Goal: Use online tool/utility: Utilize a website feature to perform a specific function

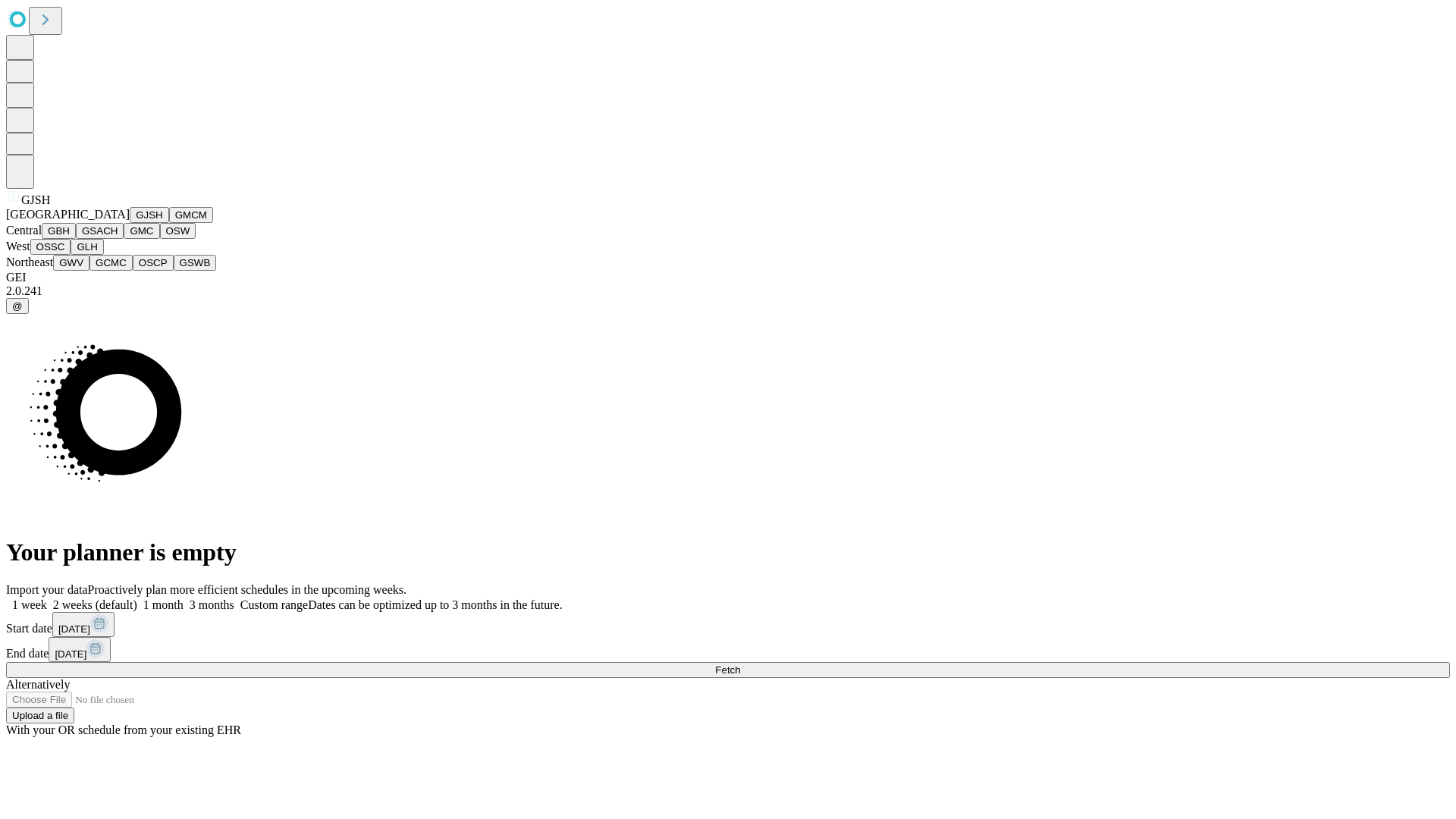
click at [129, 223] on button "GJSH" at bounding box center [149, 214] width 39 height 16
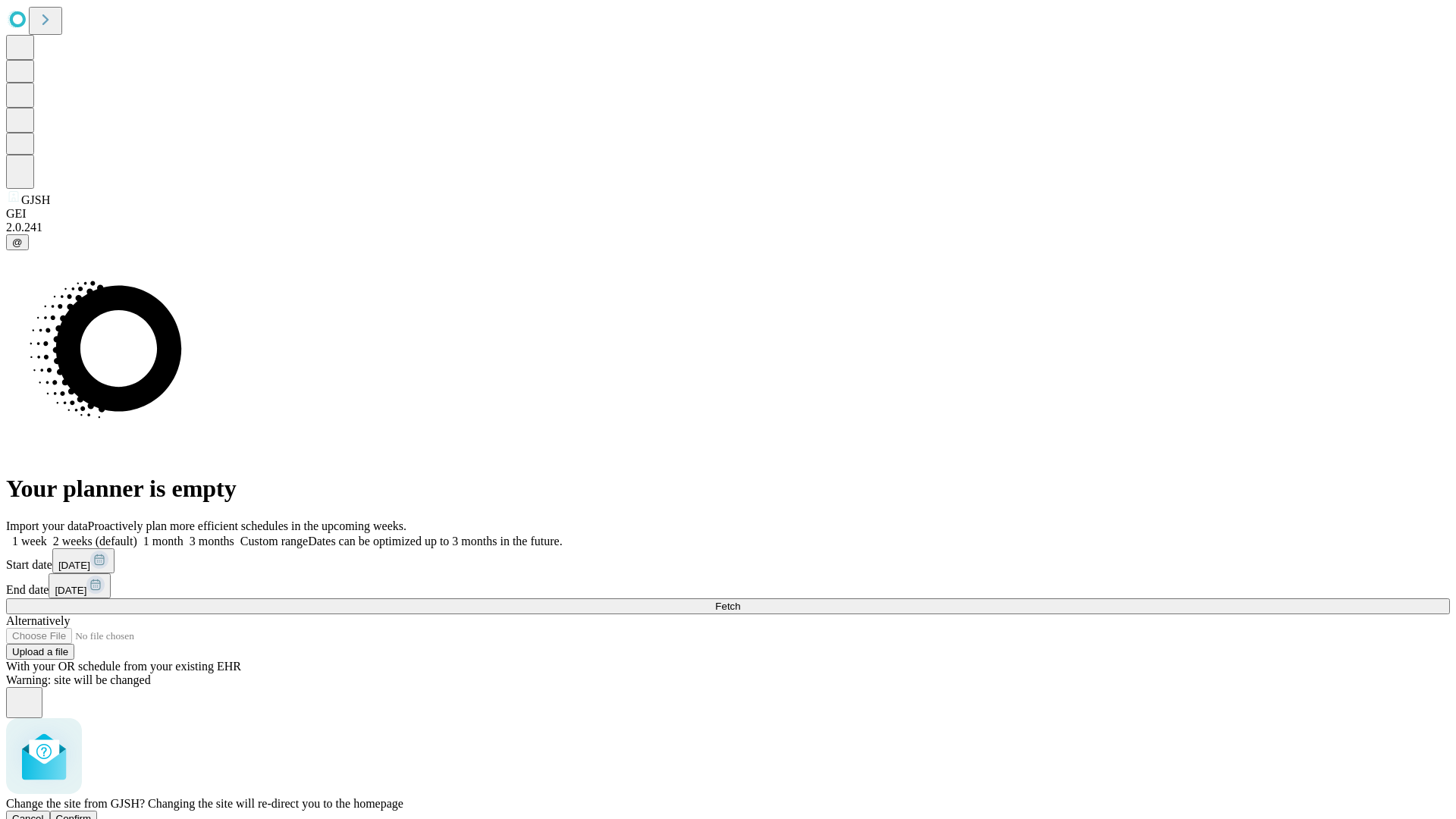
click at [92, 813] on span "Confirm" at bounding box center [74, 818] width 36 height 11
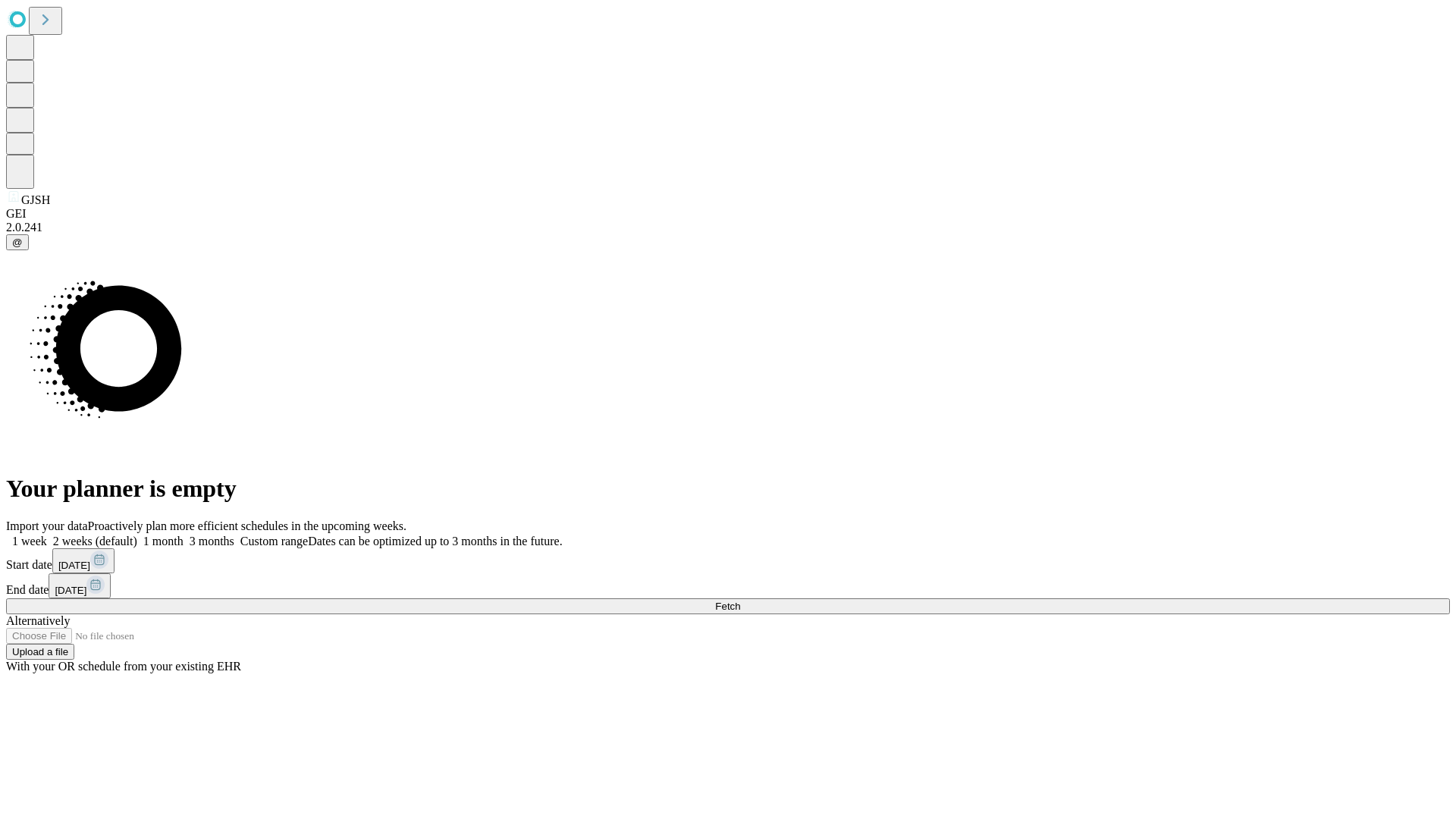
click at [137, 534] on label "2 weeks (default)" at bounding box center [92, 540] width 90 height 13
click at [740, 600] on span "Fetch" at bounding box center [727, 606] width 25 height 11
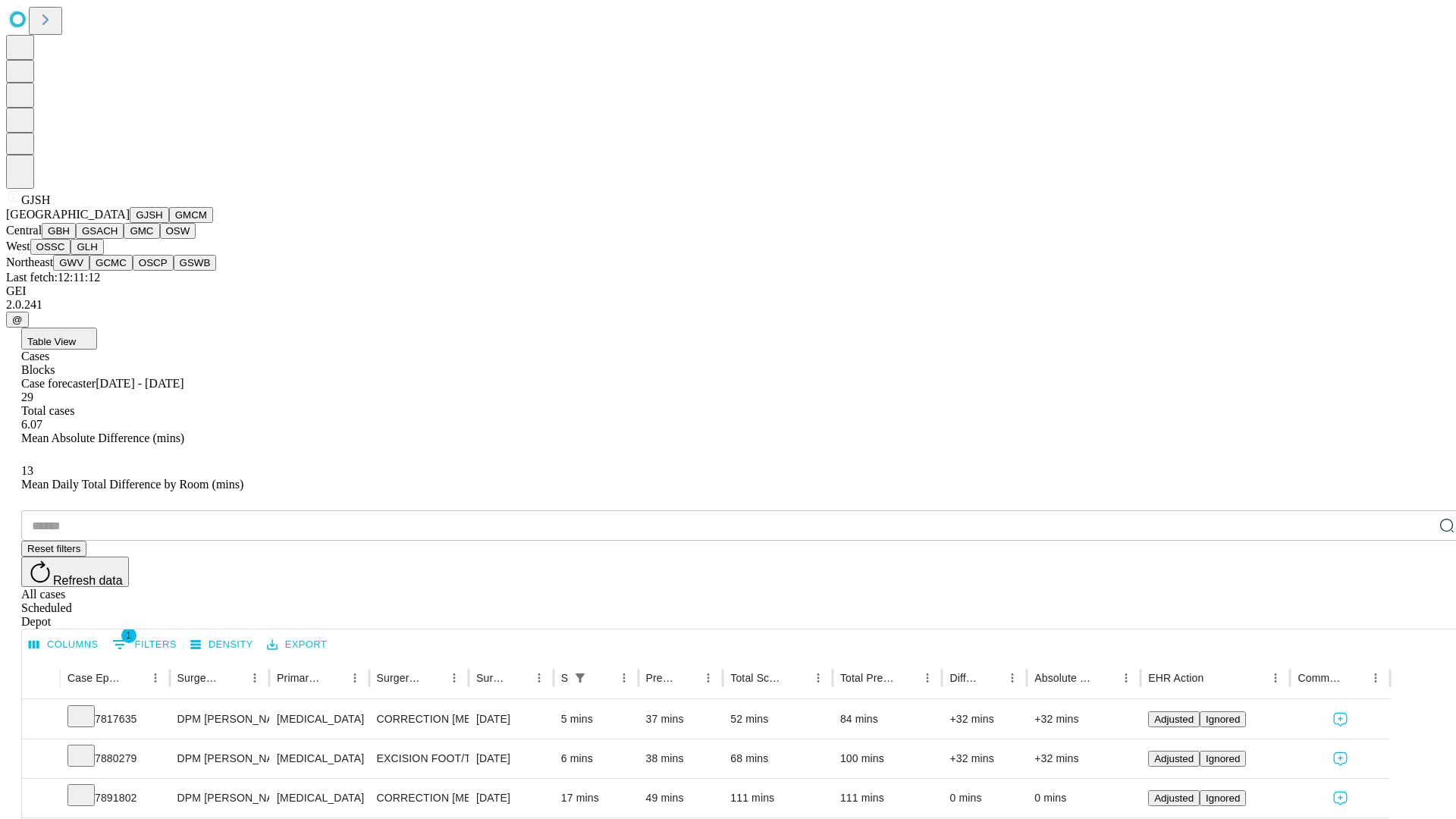
click at [169, 223] on button "GMCM" at bounding box center [191, 214] width 44 height 16
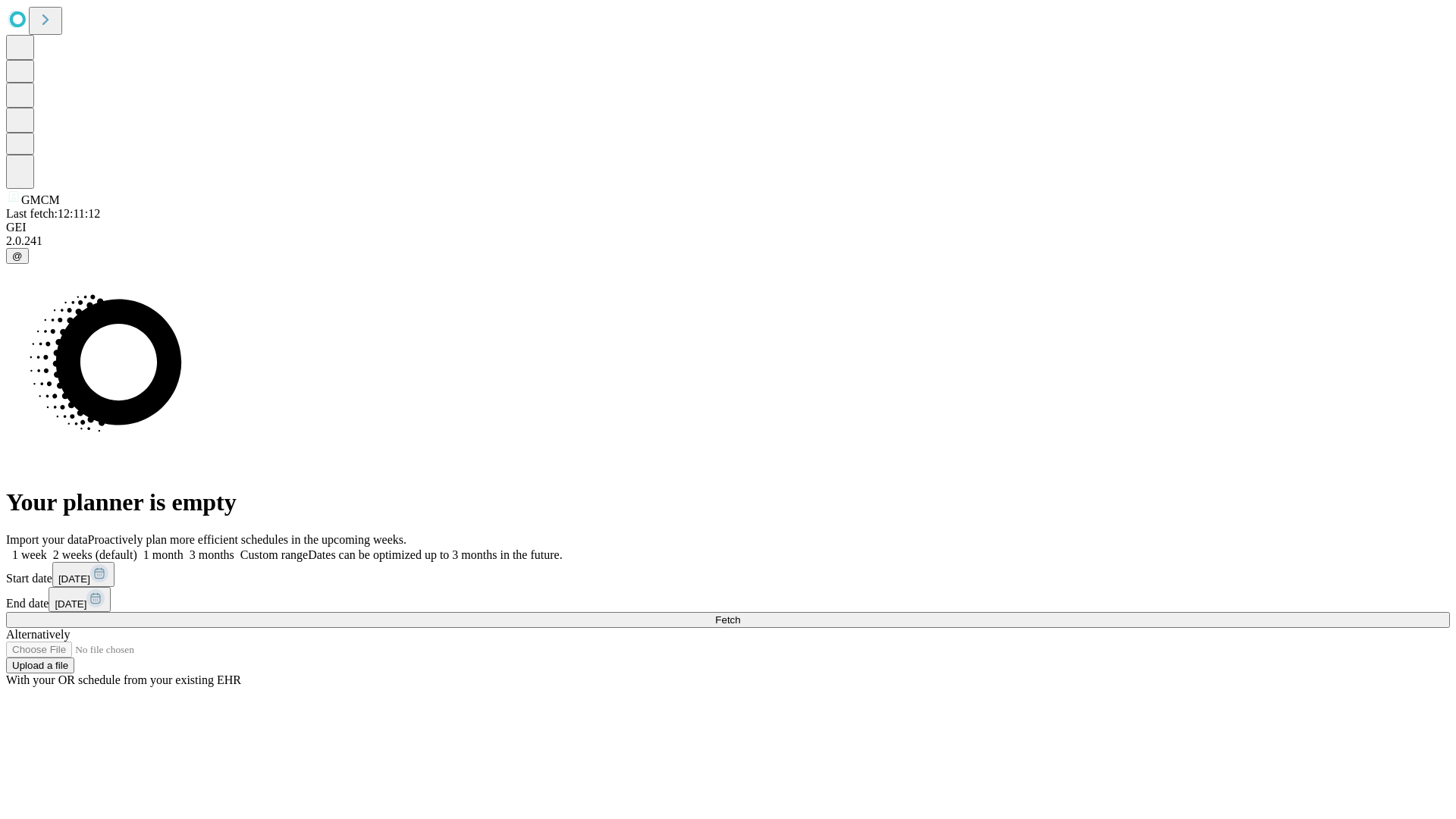
click at [137, 549] on label "2 weeks (default)" at bounding box center [92, 555] width 90 height 13
click at [740, 614] on span "Fetch" at bounding box center [727, 619] width 25 height 11
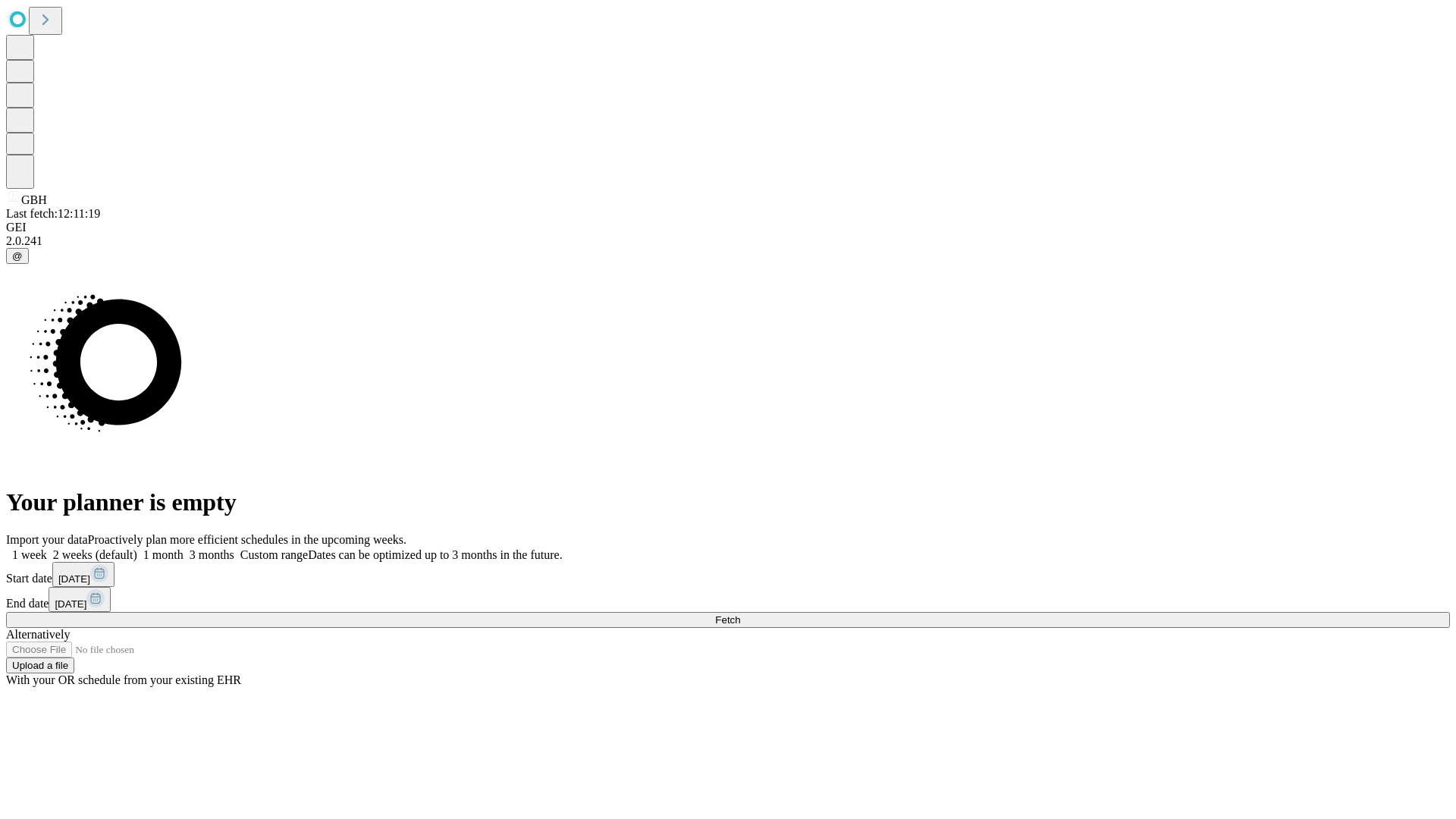
click at [137, 549] on label "2 weeks (default)" at bounding box center [92, 555] width 90 height 13
click at [740, 614] on span "Fetch" at bounding box center [727, 619] width 25 height 11
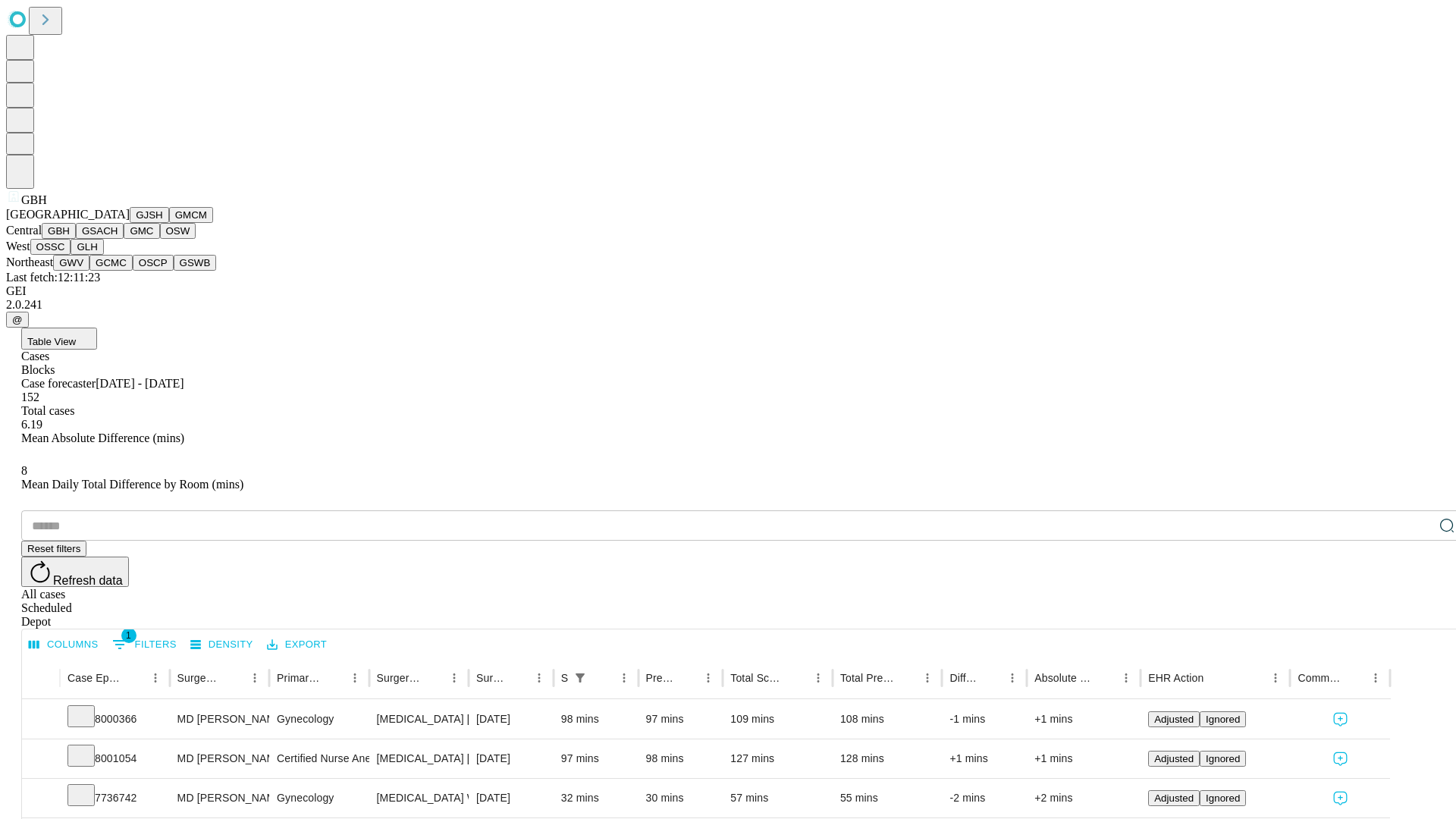
click at [117, 239] on button "GSACH" at bounding box center [100, 230] width 48 height 16
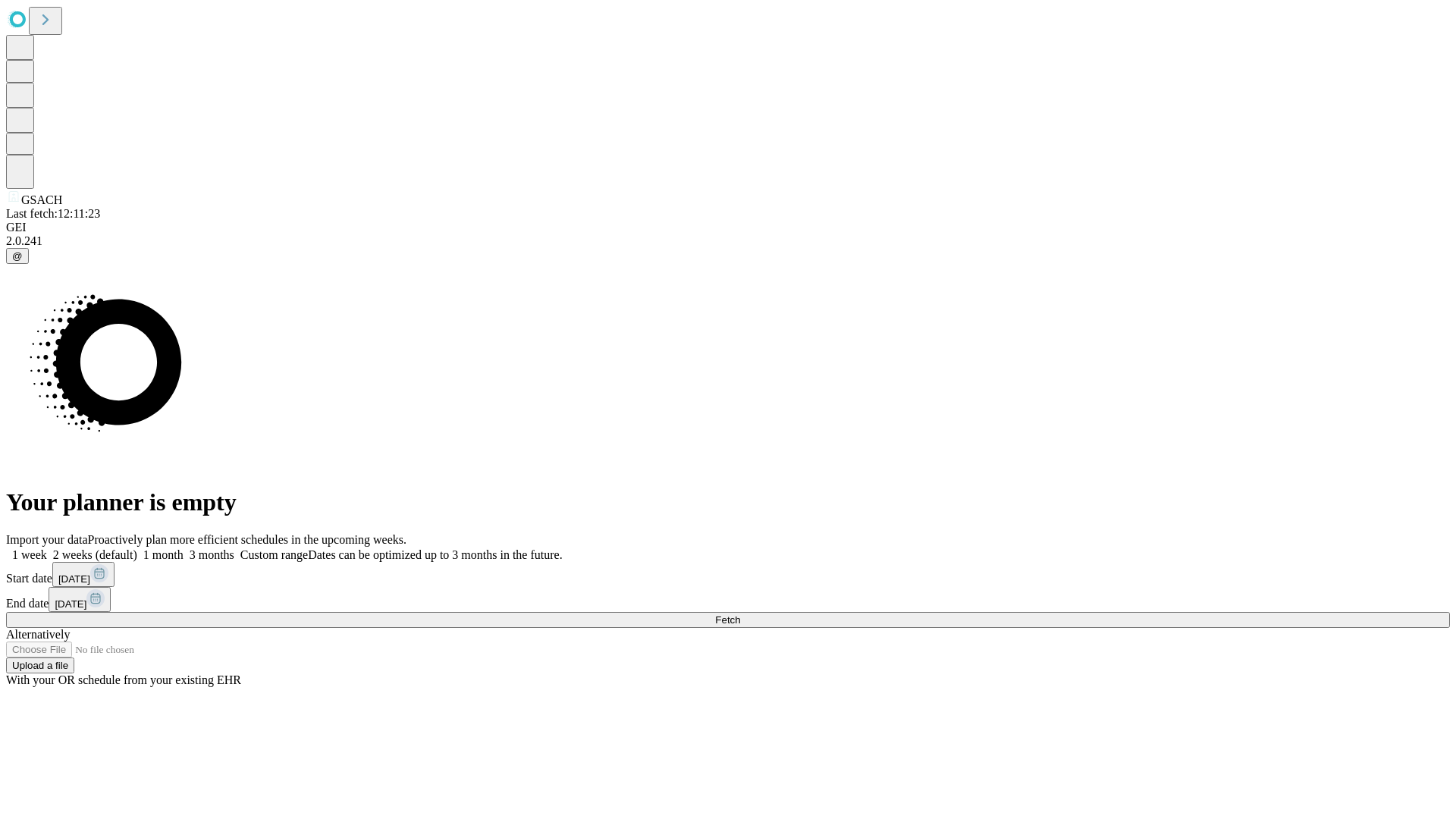
click at [137, 549] on label "2 weeks (default)" at bounding box center [92, 555] width 90 height 13
click at [740, 614] on span "Fetch" at bounding box center [727, 619] width 25 height 11
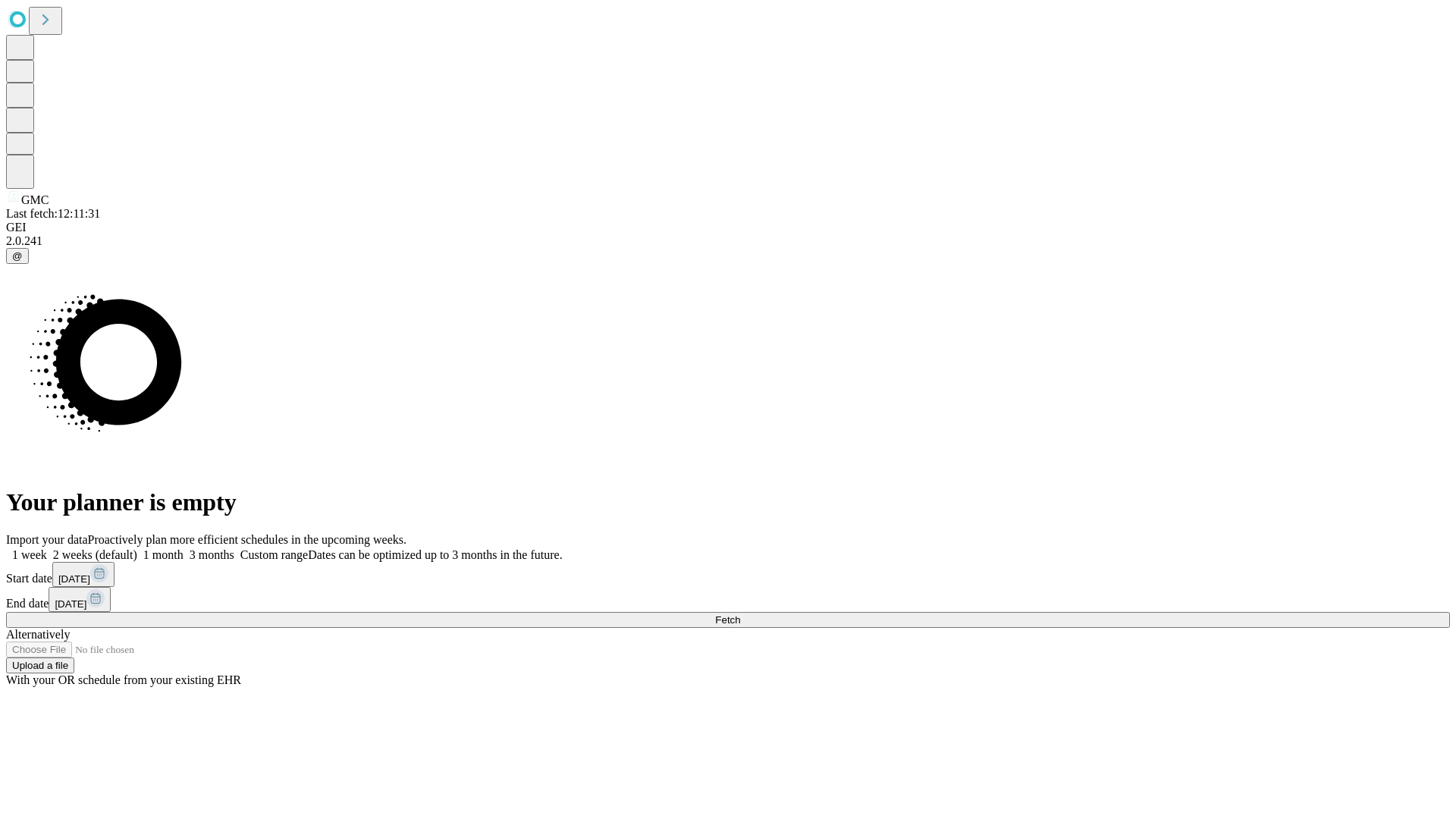
click at [137, 549] on label "2 weeks (default)" at bounding box center [92, 555] width 90 height 13
click at [740, 614] on span "Fetch" at bounding box center [727, 619] width 25 height 11
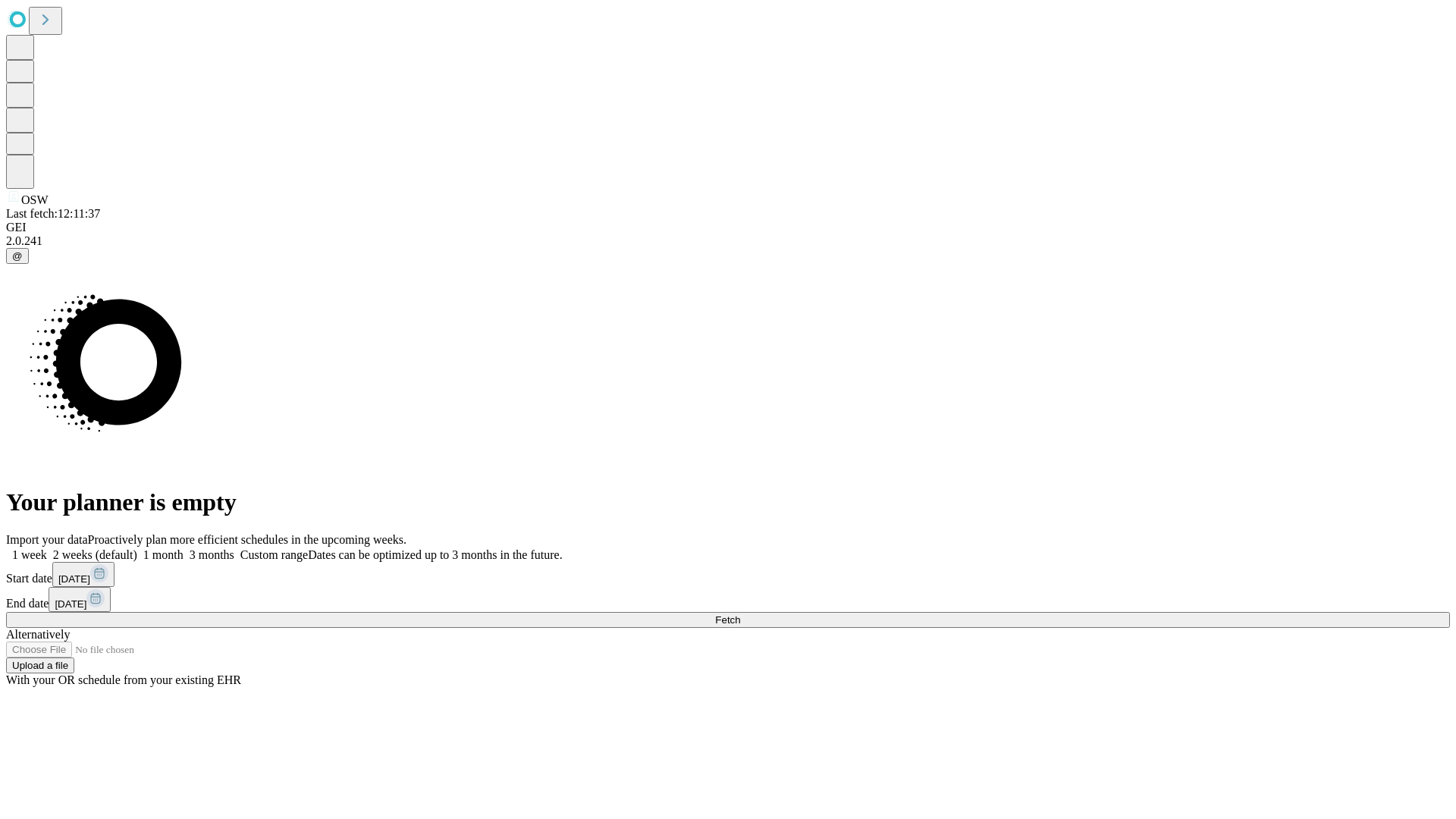
click at [137, 549] on label "2 weeks (default)" at bounding box center [92, 555] width 90 height 13
click at [740, 614] on span "Fetch" at bounding box center [727, 619] width 25 height 11
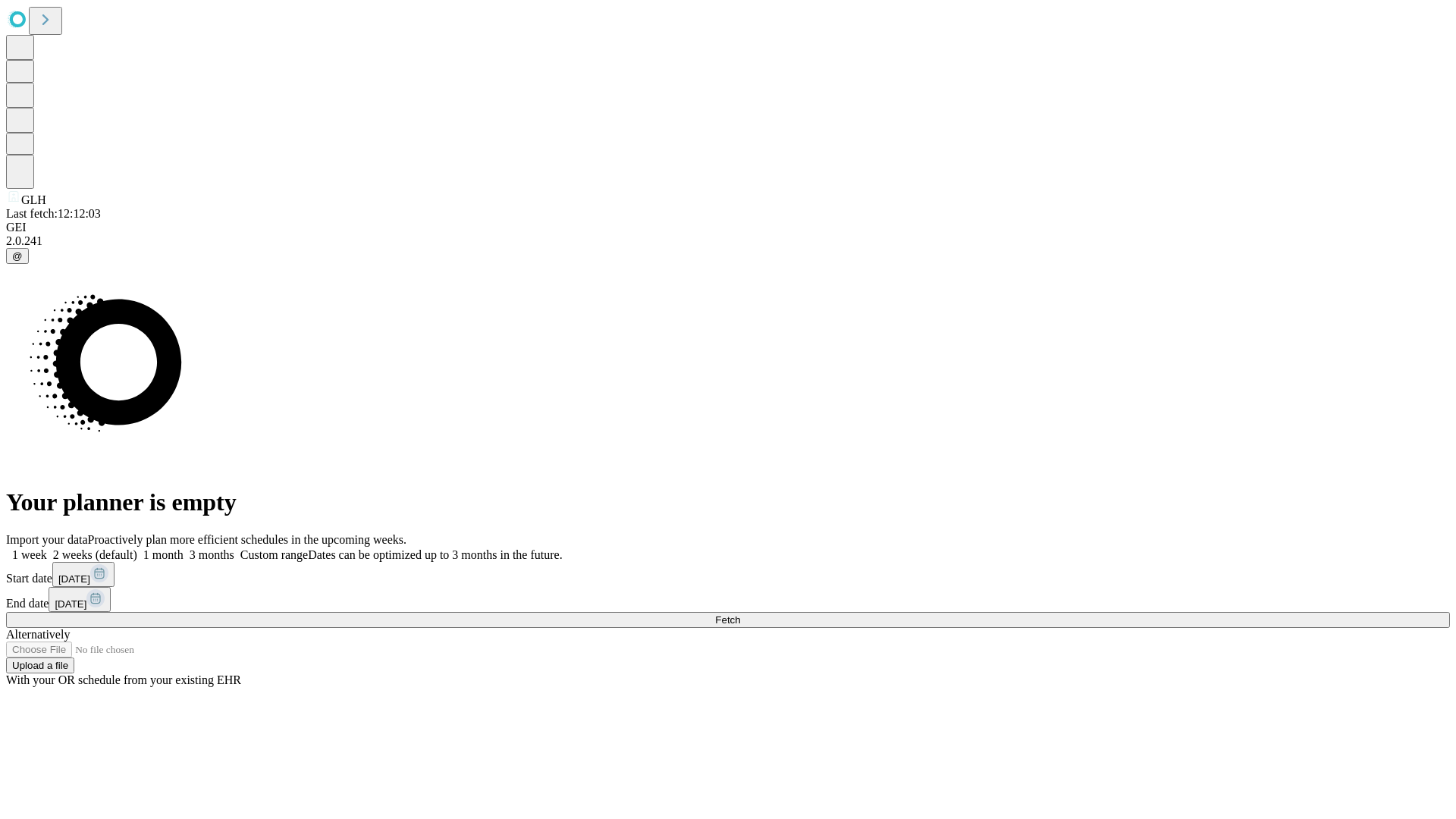
click at [137, 549] on label "2 weeks (default)" at bounding box center [92, 555] width 90 height 13
click at [740, 614] on span "Fetch" at bounding box center [727, 619] width 25 height 11
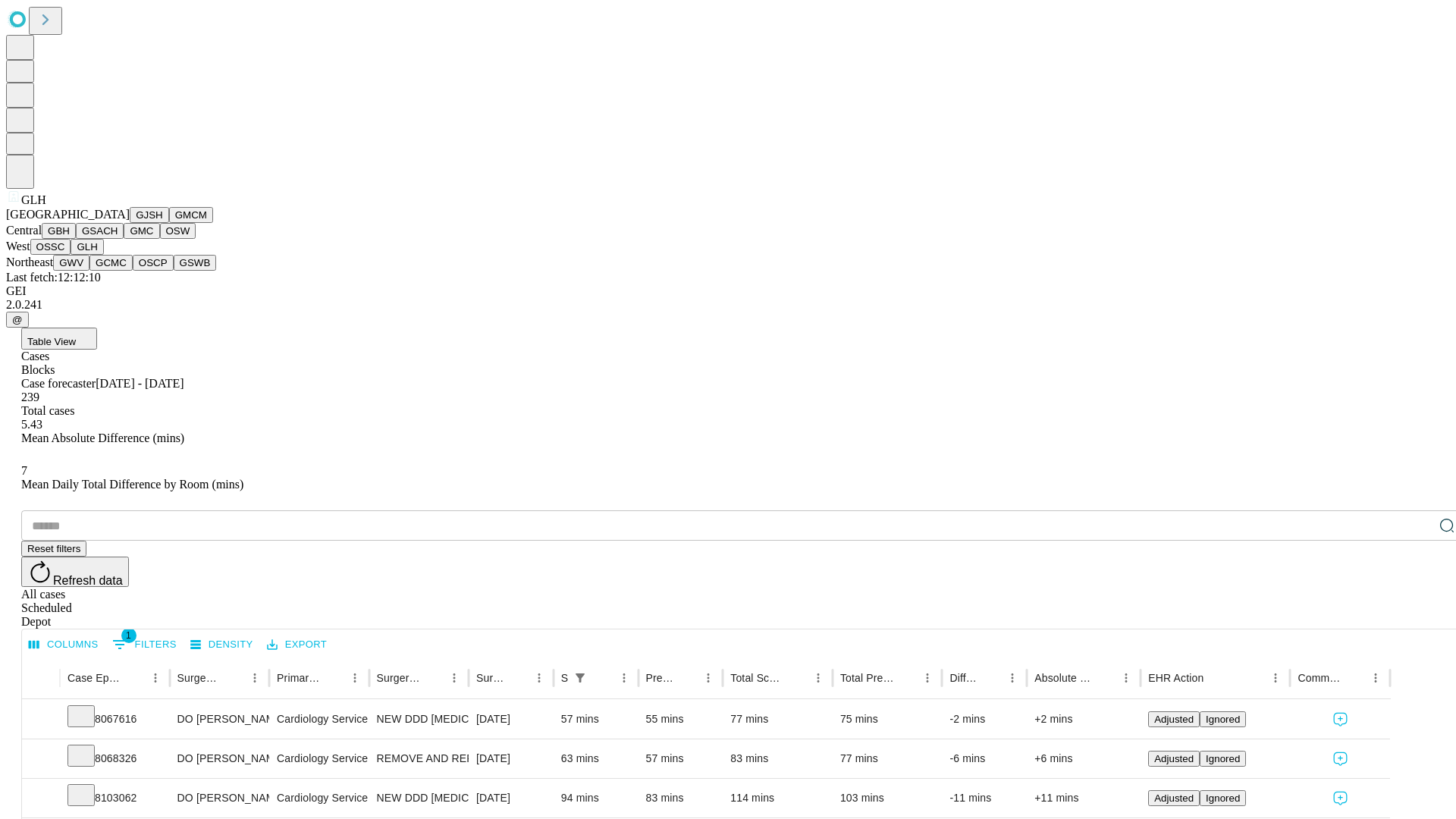
click at [89, 270] on button "GWV" at bounding box center [71, 263] width 37 height 16
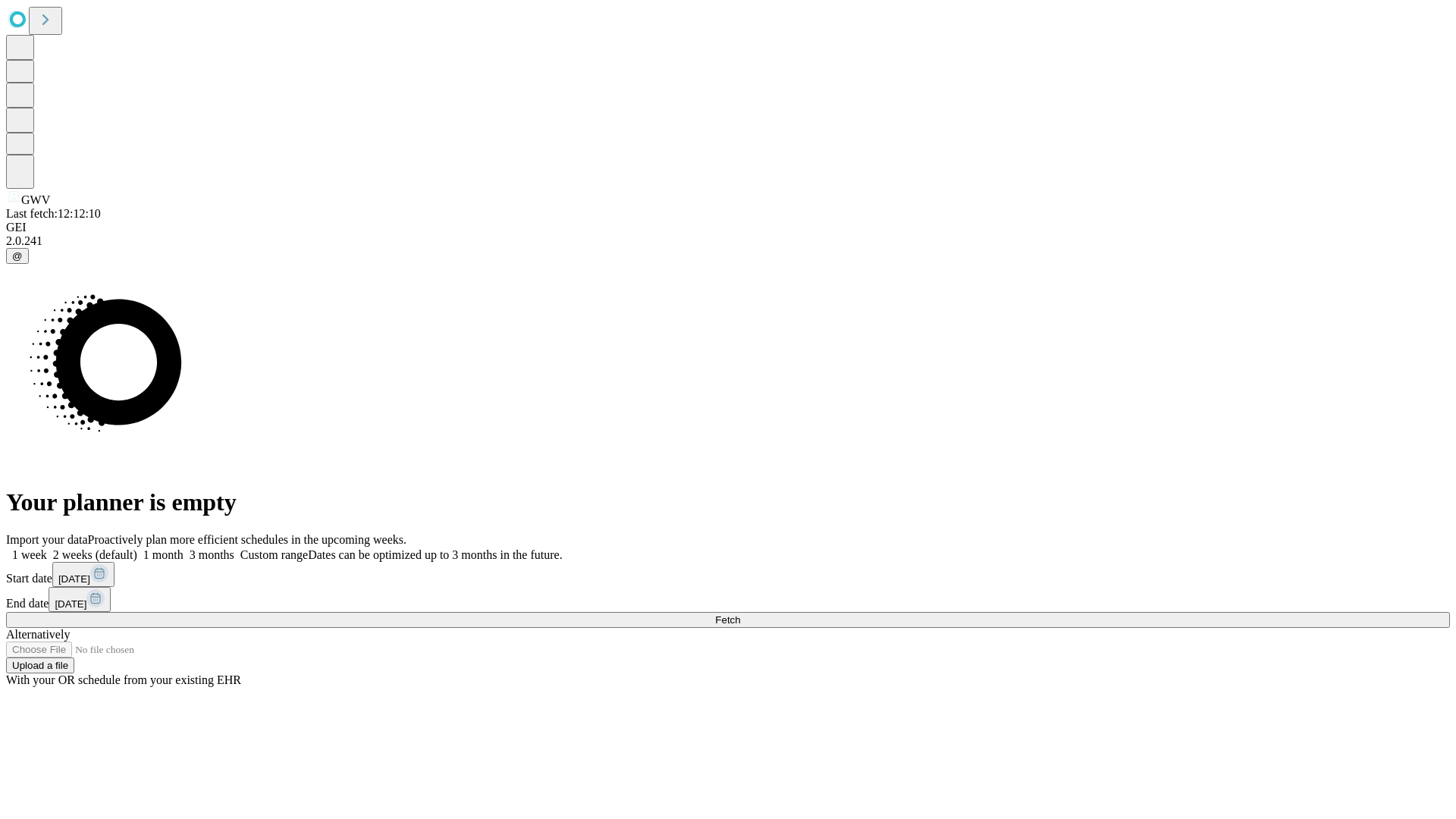
click at [137, 549] on label "2 weeks (default)" at bounding box center [92, 555] width 90 height 13
click at [740, 614] on span "Fetch" at bounding box center [727, 619] width 25 height 11
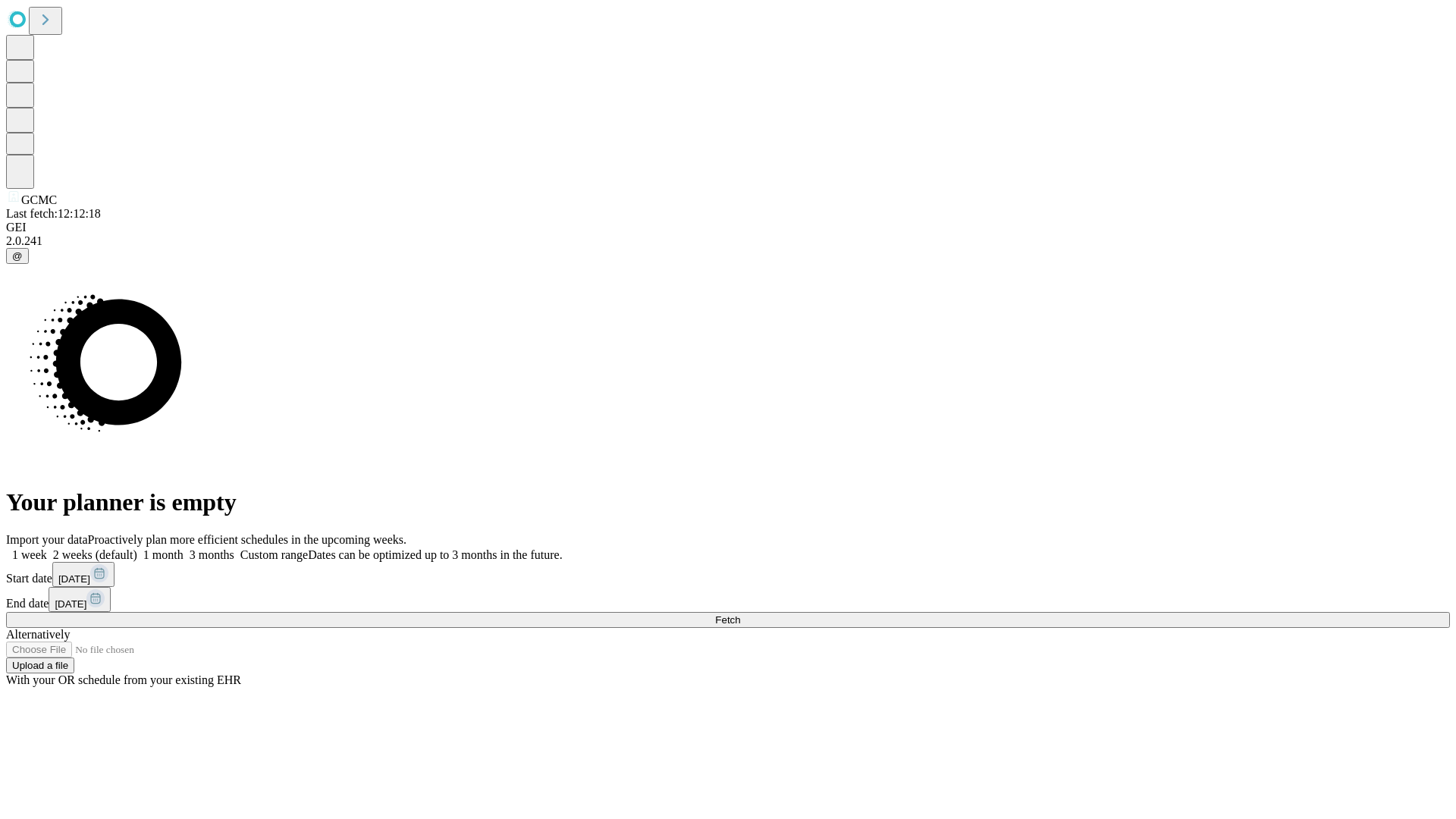
click at [137, 549] on label "2 weeks (default)" at bounding box center [92, 555] width 90 height 13
click at [740, 614] on span "Fetch" at bounding box center [727, 619] width 25 height 11
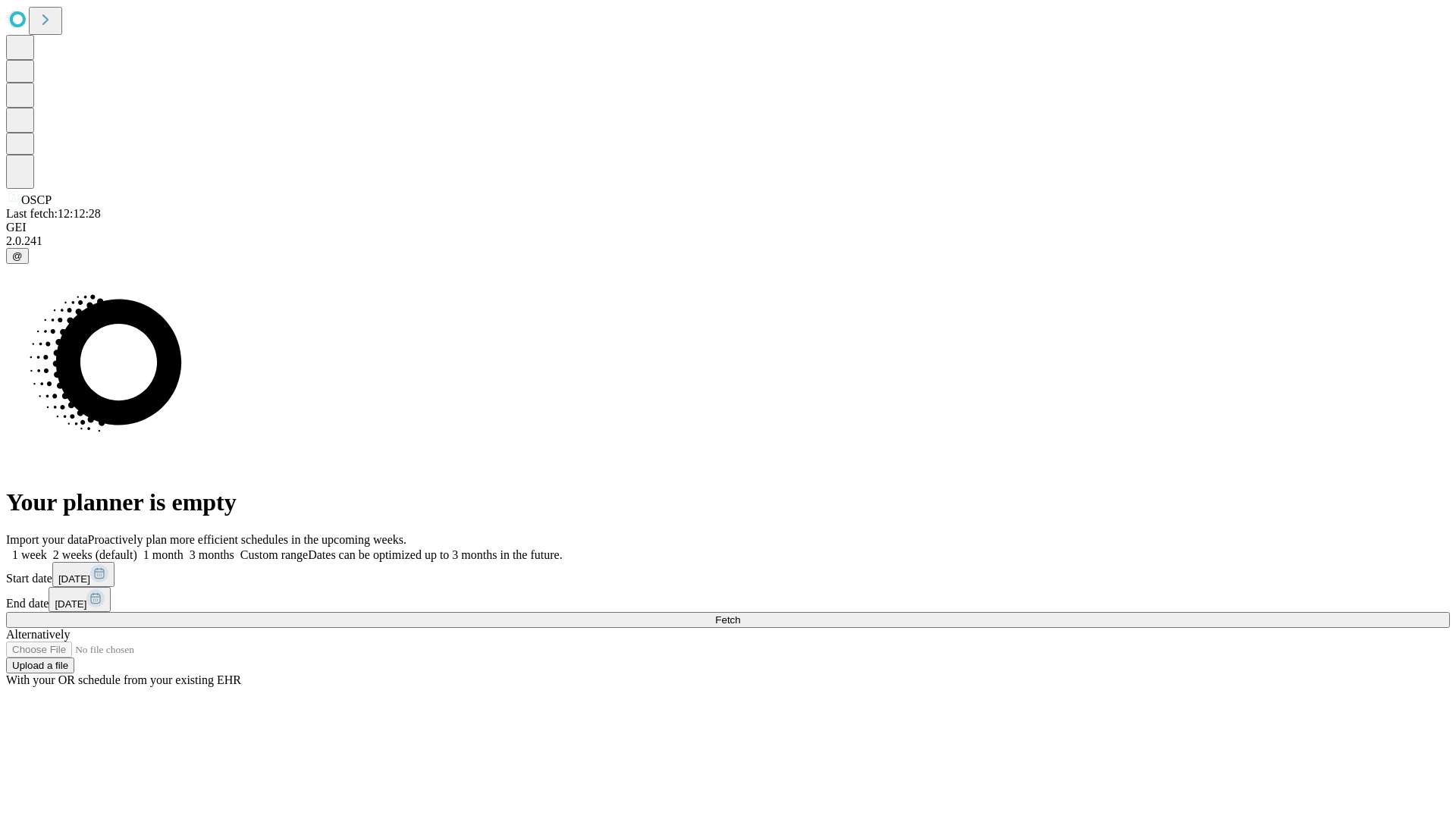
click at [137, 549] on label "2 weeks (default)" at bounding box center [92, 555] width 90 height 13
click at [740, 614] on span "Fetch" at bounding box center [727, 619] width 25 height 11
click at [137, 549] on label "2 weeks (default)" at bounding box center [92, 555] width 90 height 13
click at [740, 614] on span "Fetch" at bounding box center [727, 619] width 25 height 11
